Goal: Transaction & Acquisition: Purchase product/service

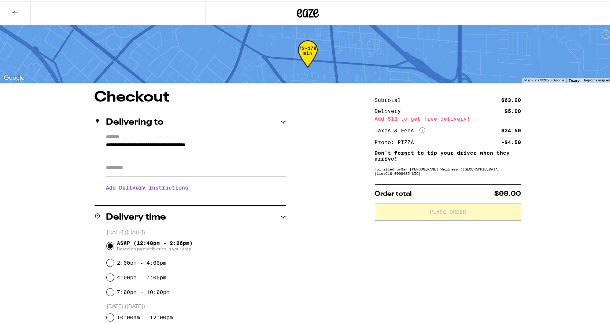
scroll to position [37, 0]
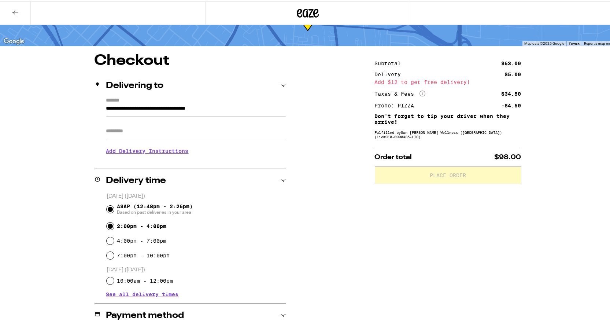
click at [107, 222] on input "2:00pm - 4:00pm" at bounding box center [110, 224] width 7 height 7
radio input "true"
click at [110, 206] on input "ASAP (12:48pm - 2:26pm) Based on past deliveries in your area" at bounding box center [110, 207] width 7 height 7
radio input "true"
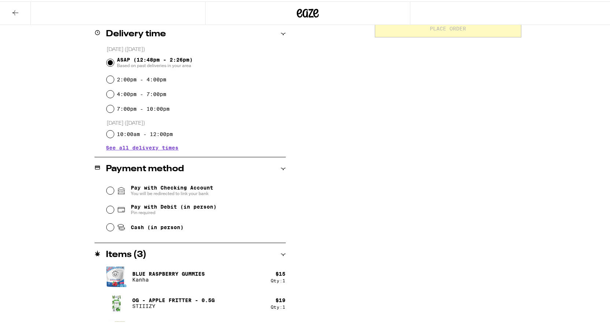
scroll to position [205, 0]
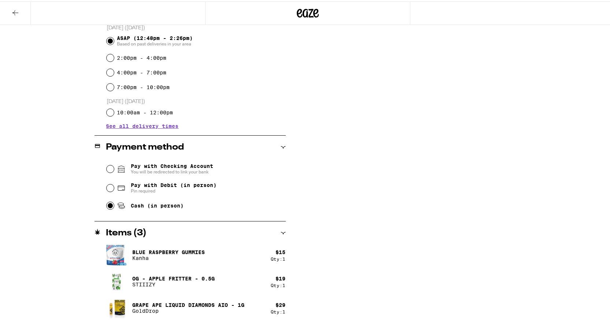
click at [107, 206] on input "Cash (in person)" at bounding box center [110, 204] width 7 height 7
radio input "true"
click at [109, 187] on input "Pay with Debit (in person) Pin required" at bounding box center [110, 186] width 7 height 7
radio input "true"
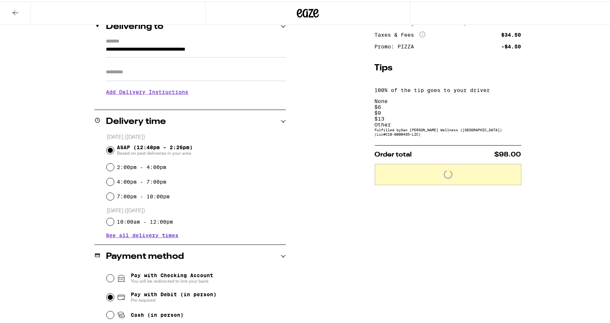
scroll to position [95, 0]
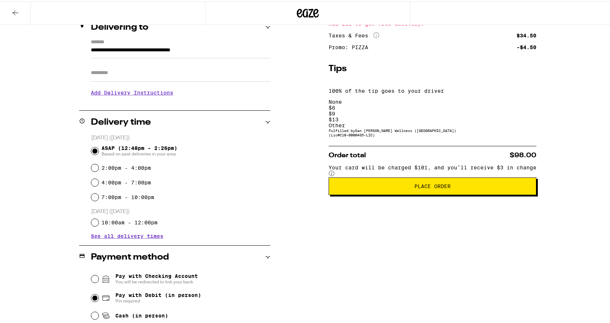
click at [503, 121] on div "Other" at bounding box center [433, 124] width 208 height 6
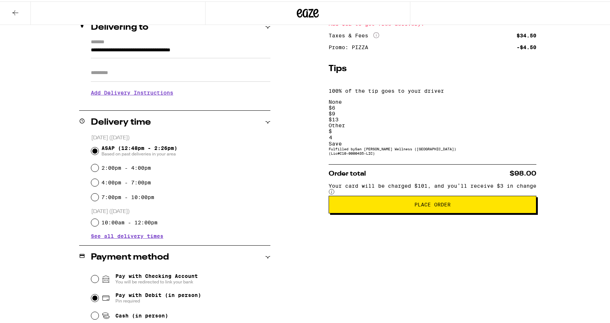
type input "4"
click at [430, 198] on div "Subtotal $63.00 Delivery $5.00 Add $12 to get free delivery! Taxes & Fees More …" at bounding box center [433, 213] width 208 height 439
click at [444, 201] on span "Place Order" at bounding box center [433, 203] width 36 height 5
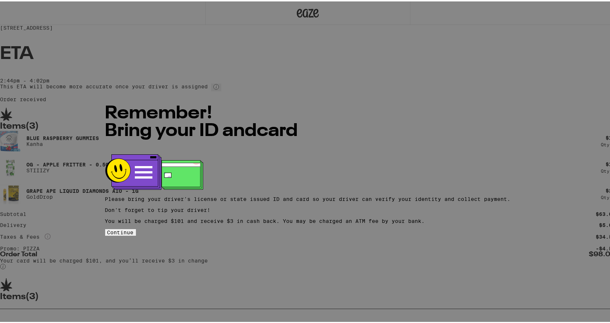
click at [134, 230] on span "Continue" at bounding box center [120, 231] width 26 height 6
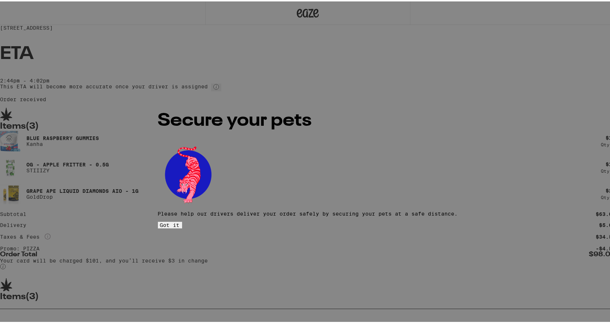
click at [182, 220] on button "Got it" at bounding box center [170, 223] width 24 height 7
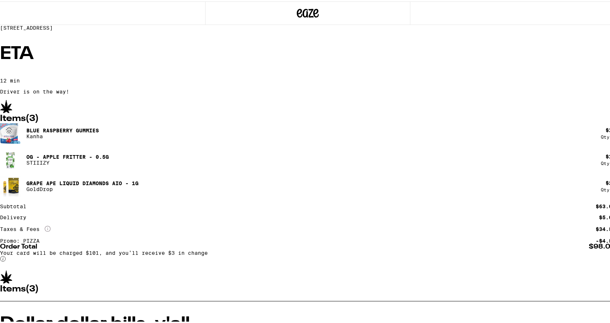
drag, startPoint x: 535, startPoint y: 212, endPoint x: 547, endPoint y: 159, distance: 53.8
click at [555, 153] on div "[STREET_ADDRESS] 12 min Driver is on the way! Items ( 3 ) Blue Raspberry Gummie…" at bounding box center [308, 278] width 616 height 557
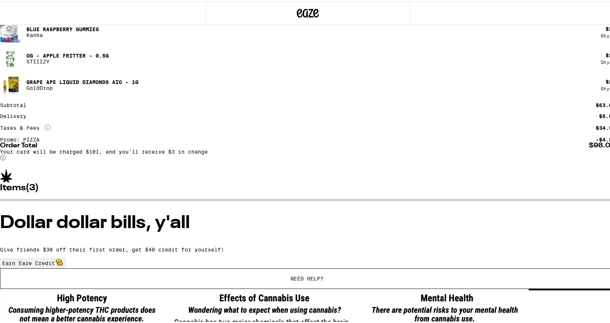
scroll to position [109, 0]
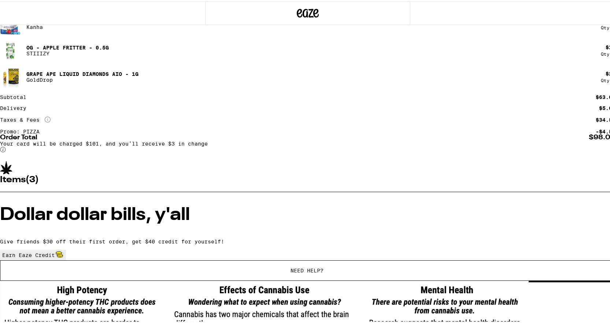
click at [148, 133] on div "Subtotal $63.00 Delivery $5.00 Taxes & Fees More Info $34.50 Promo: PIZZA -$4.50" at bounding box center [308, 113] width 616 height 40
click at [45, 133] on div "Promo: PIZZA" at bounding box center [22, 130] width 45 height 5
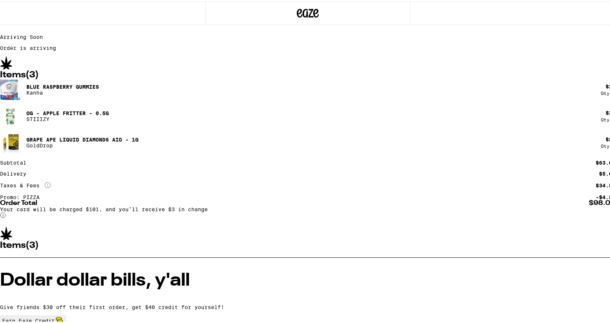
scroll to position [0, 0]
